Goal: Task Accomplishment & Management: Manage account settings

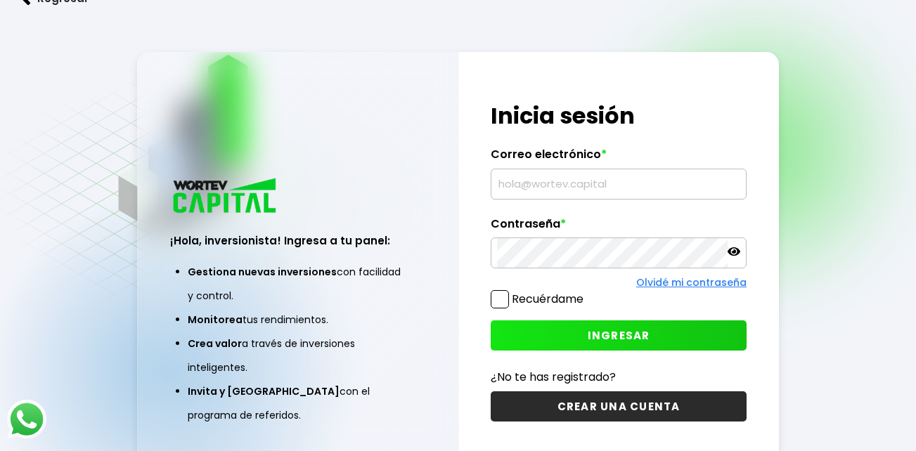
click at [563, 178] on input "text" at bounding box center [618, 184] width 243 height 30
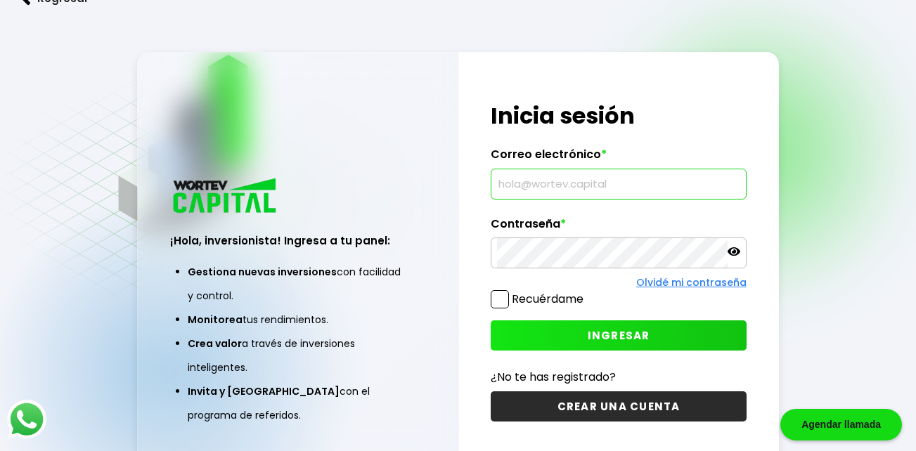
type input "[EMAIL_ADDRESS][DOMAIN_NAME]"
click at [637, 333] on span "INGRESAR" at bounding box center [619, 335] width 63 height 15
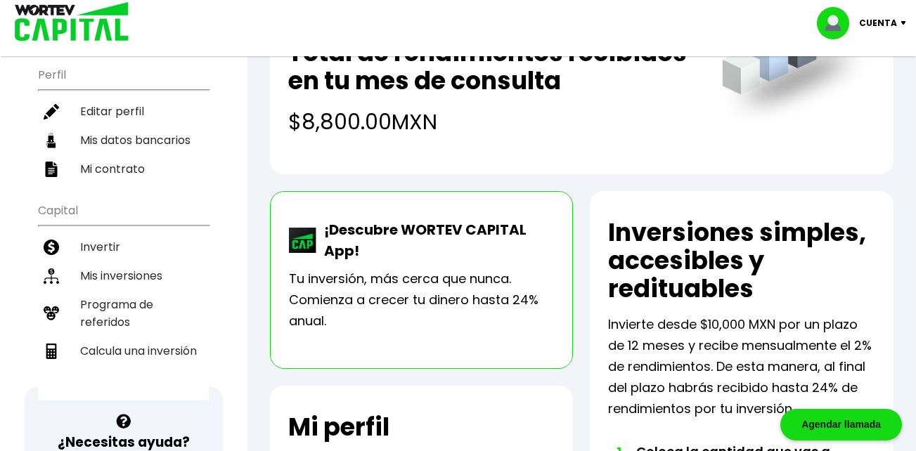
scroll to position [141, 0]
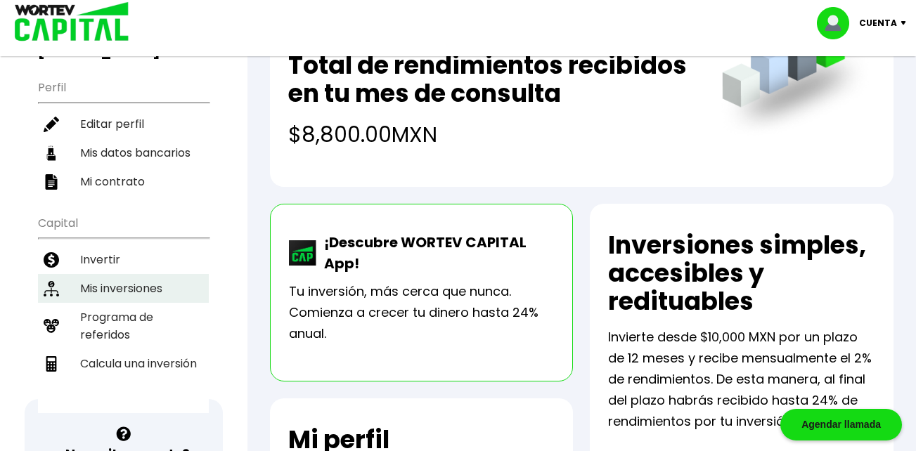
click at [123, 274] on li "Mis inversiones" at bounding box center [123, 288] width 171 height 29
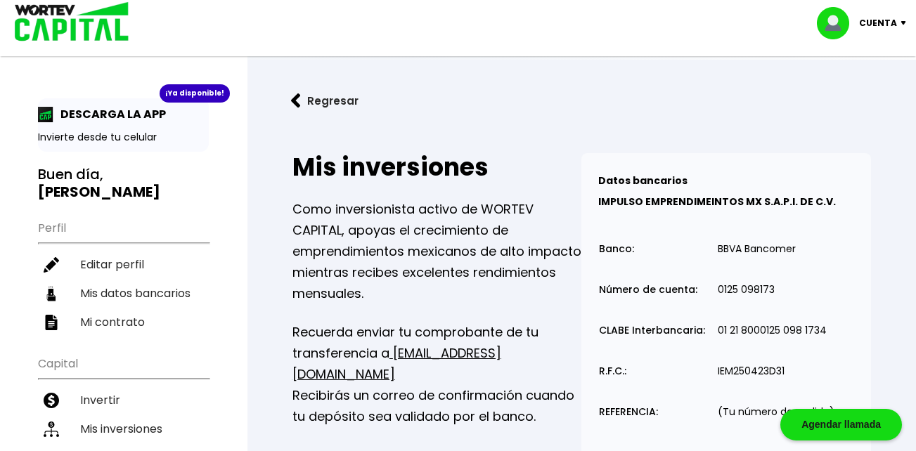
click at [295, 98] on img at bounding box center [296, 101] width 10 height 15
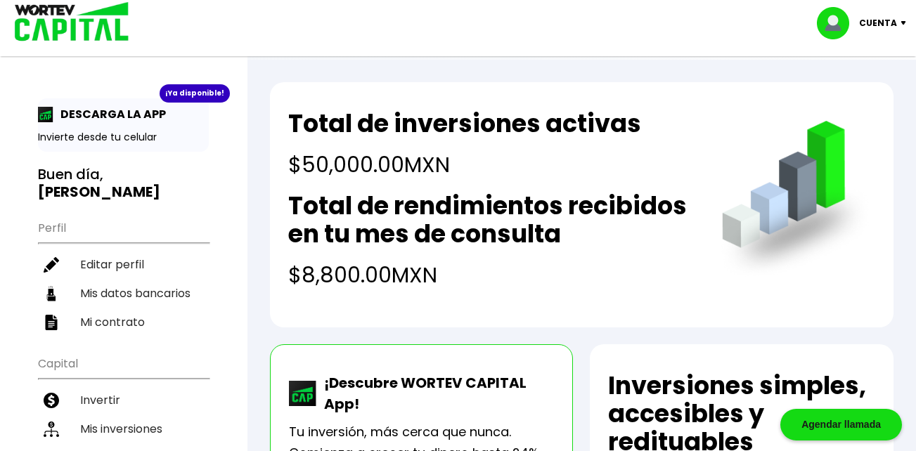
click at [904, 21] on img at bounding box center [906, 23] width 19 height 4
click at [873, 93] on li "Cerrar sesión" at bounding box center [863, 93] width 113 height 29
